Goal: Navigation & Orientation: Find specific page/section

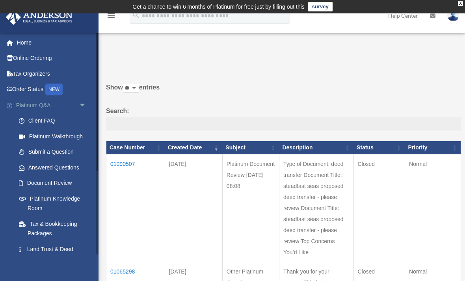
click at [85, 106] on span "arrow_drop_down" at bounding box center [87, 105] width 16 height 16
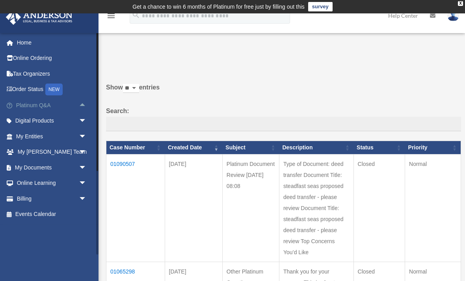
click at [45, 106] on link "Platinum Q&A arrow_drop_up" at bounding box center [52, 105] width 93 height 16
click at [82, 110] on span "arrow_drop_up" at bounding box center [87, 105] width 16 height 16
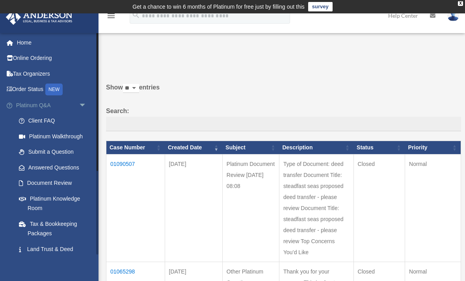
click at [50, 103] on link "Platinum Q&A arrow_drop_down" at bounding box center [52, 105] width 93 height 16
click at [35, 110] on link "Platinum Q&A arrow_drop_down" at bounding box center [52, 105] width 93 height 16
click at [39, 202] on link "Platinum Knowledge Room" at bounding box center [54, 203] width 87 height 25
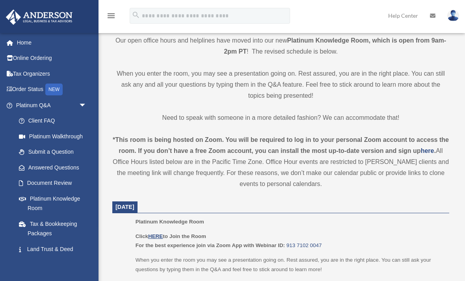
scroll to position [245, 0]
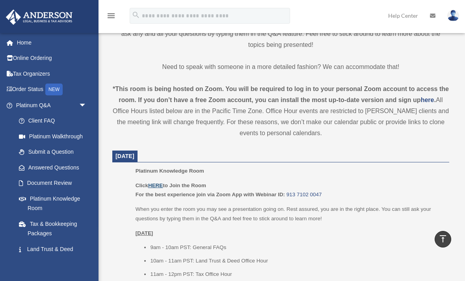
click at [158, 184] on u "HERE" at bounding box center [155, 185] width 15 height 6
